Goal: Transaction & Acquisition: Purchase product/service

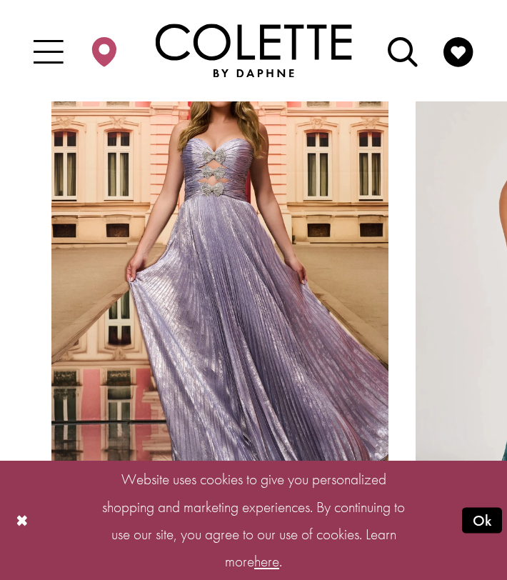
scroll to position [1426, 0]
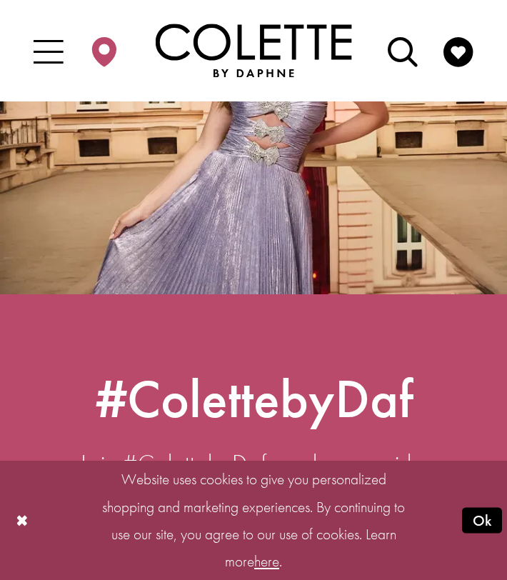
scroll to position [5796, 0]
